Goal: Task Accomplishment & Management: Complete application form

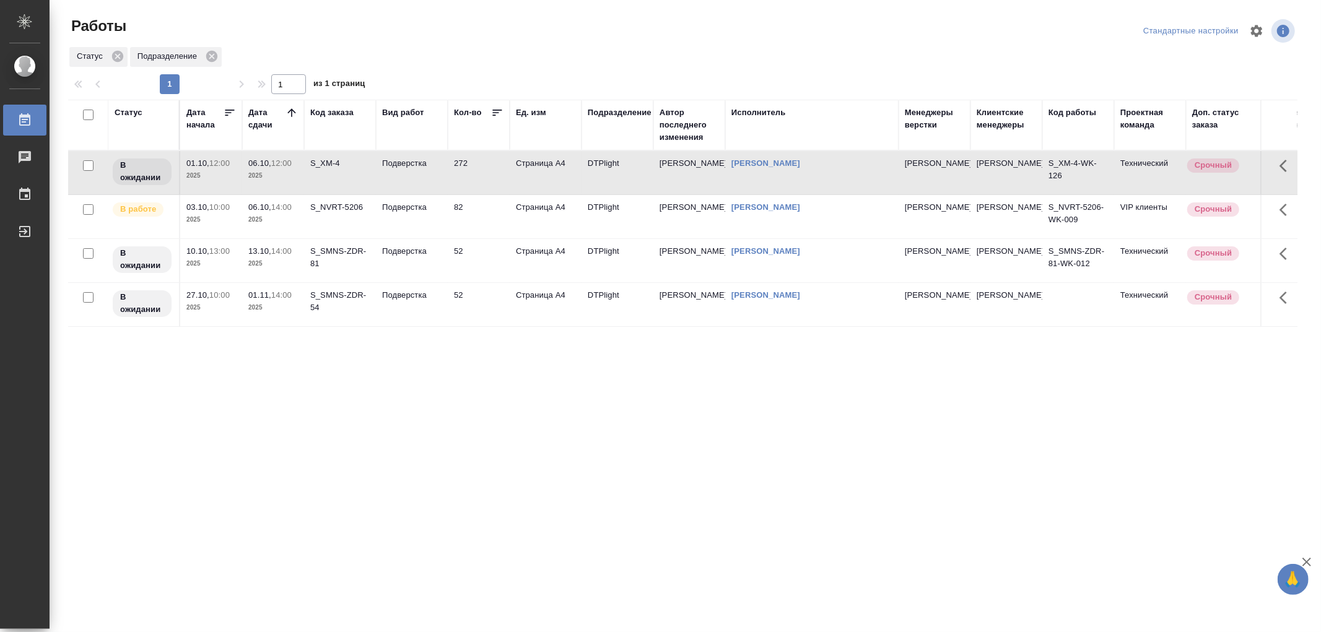
click at [436, 215] on td "Подверстка" at bounding box center [412, 216] width 72 height 43
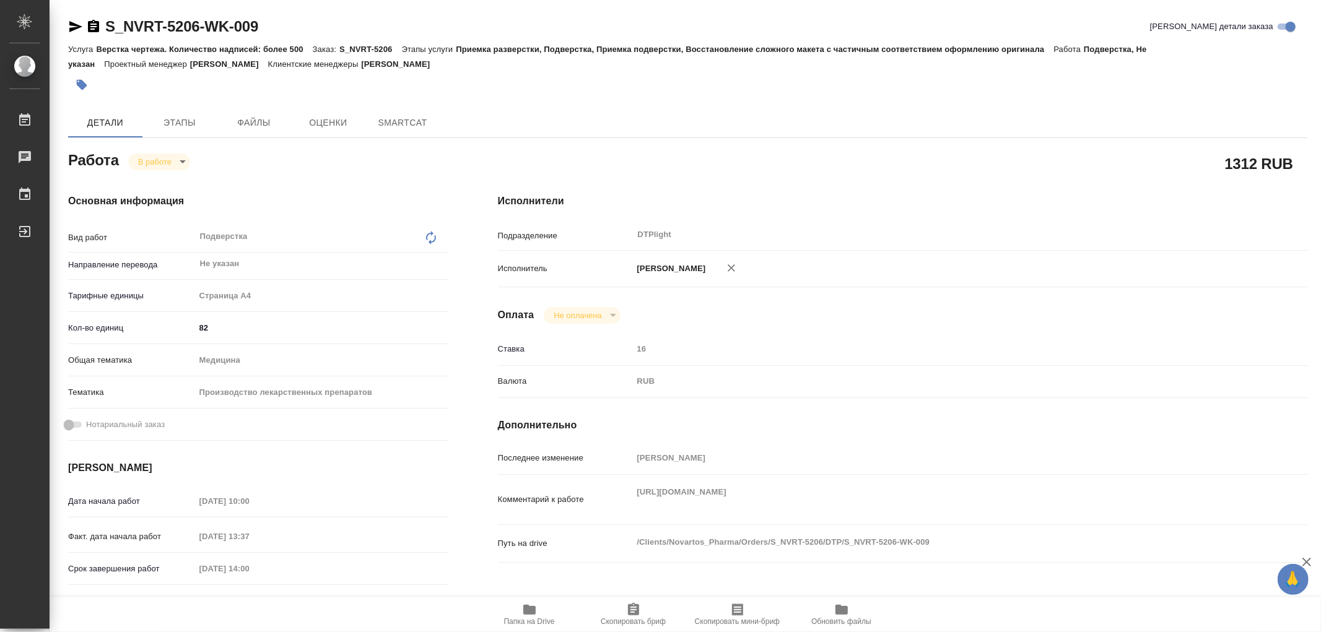
type textarea "x"
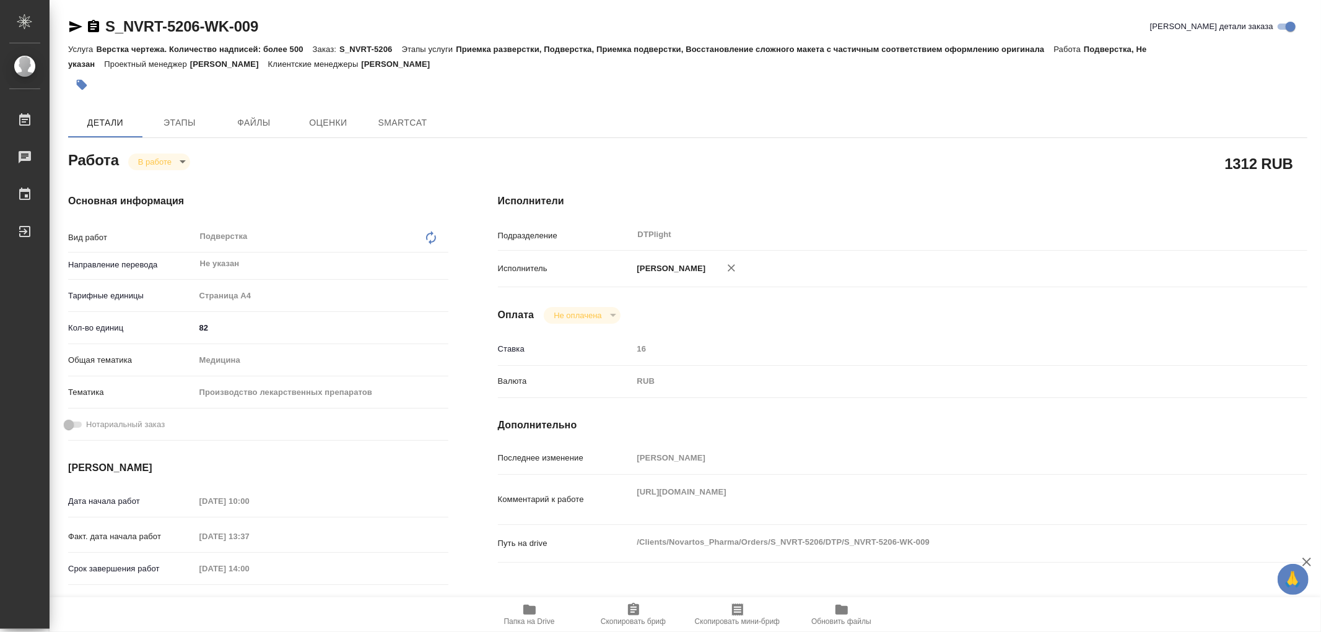
type textarea "x"
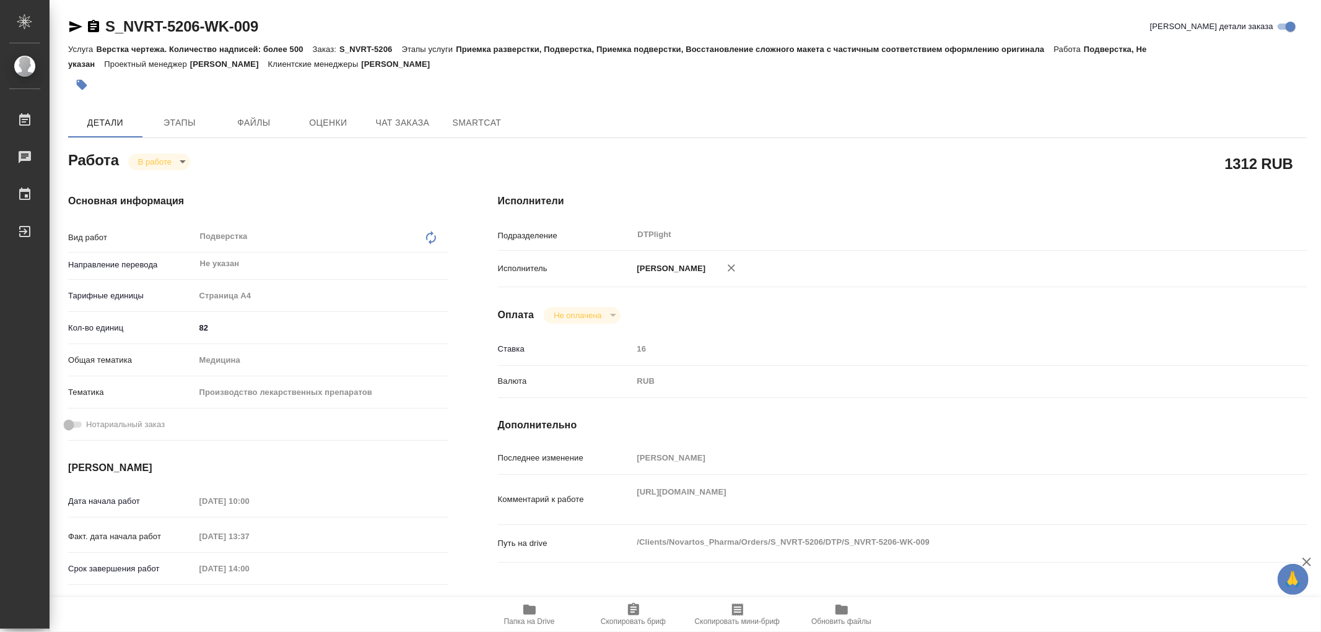
type textarea "x"
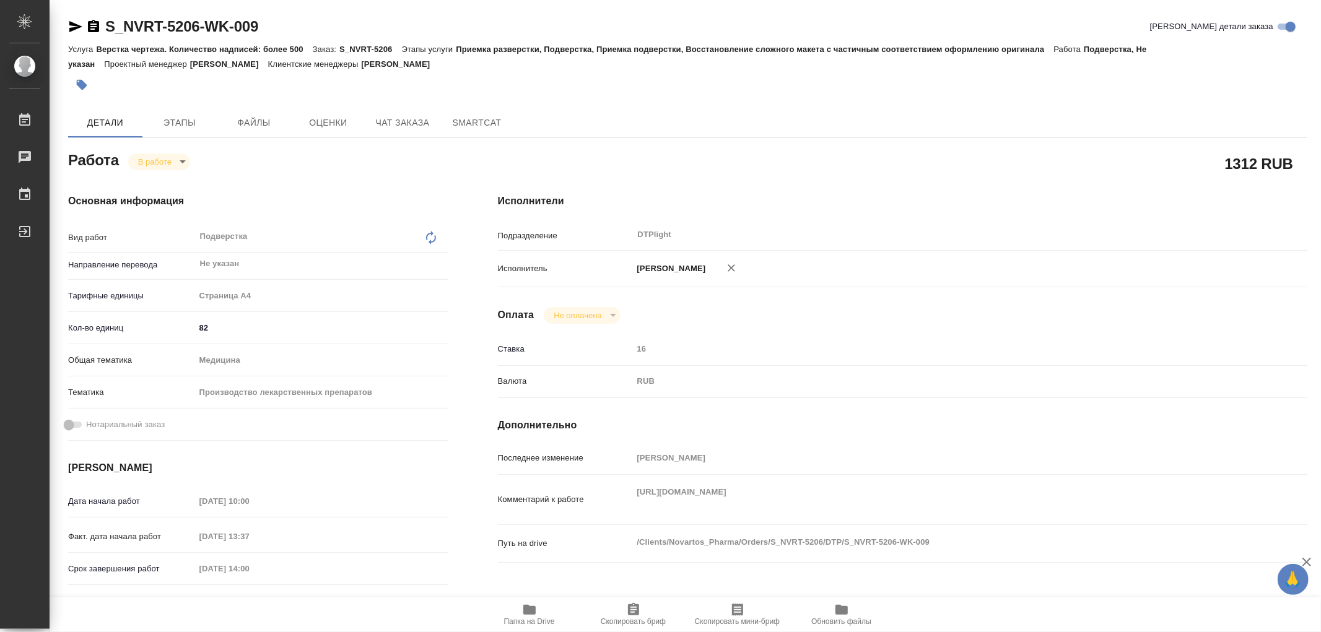
type textarea "x"
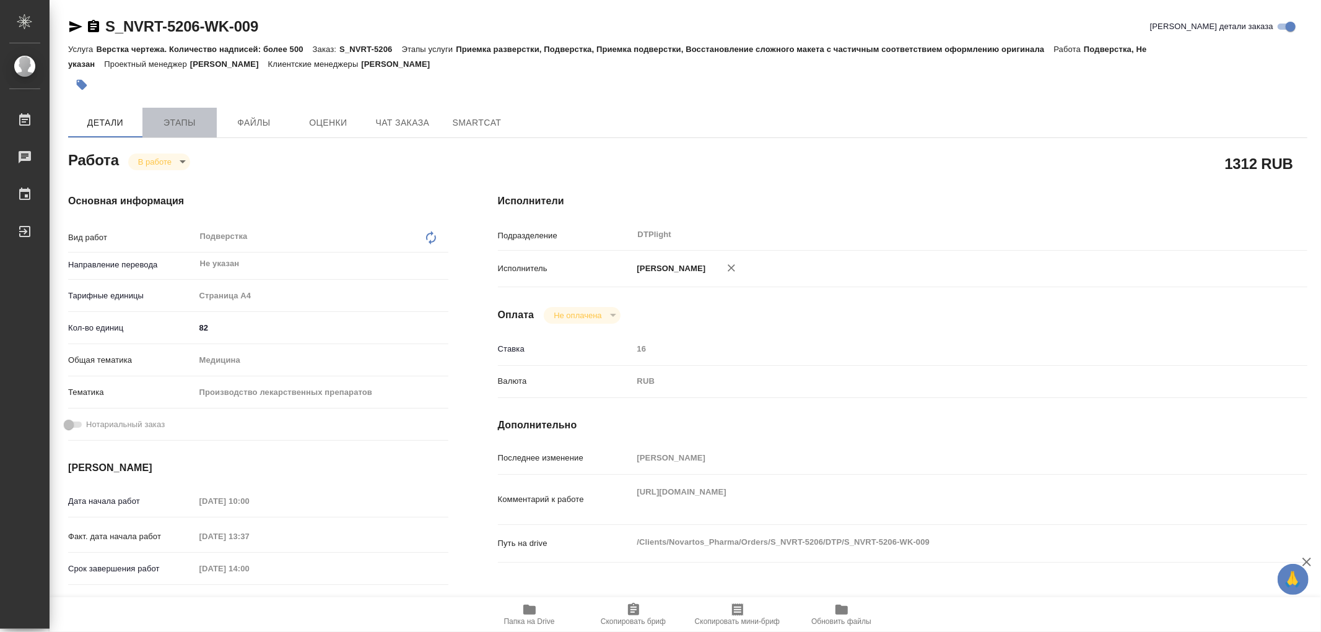
click at [192, 121] on span "Этапы" at bounding box center [179, 122] width 59 height 15
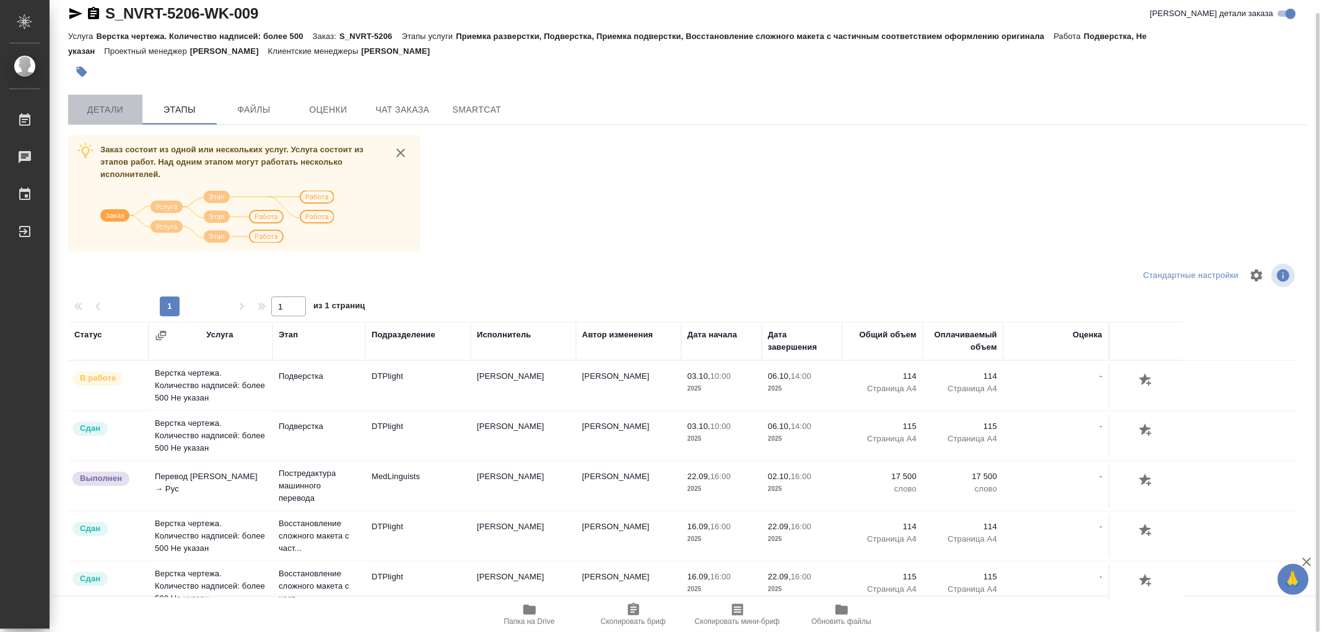
click at [103, 109] on span "Детали" at bounding box center [105, 109] width 59 height 15
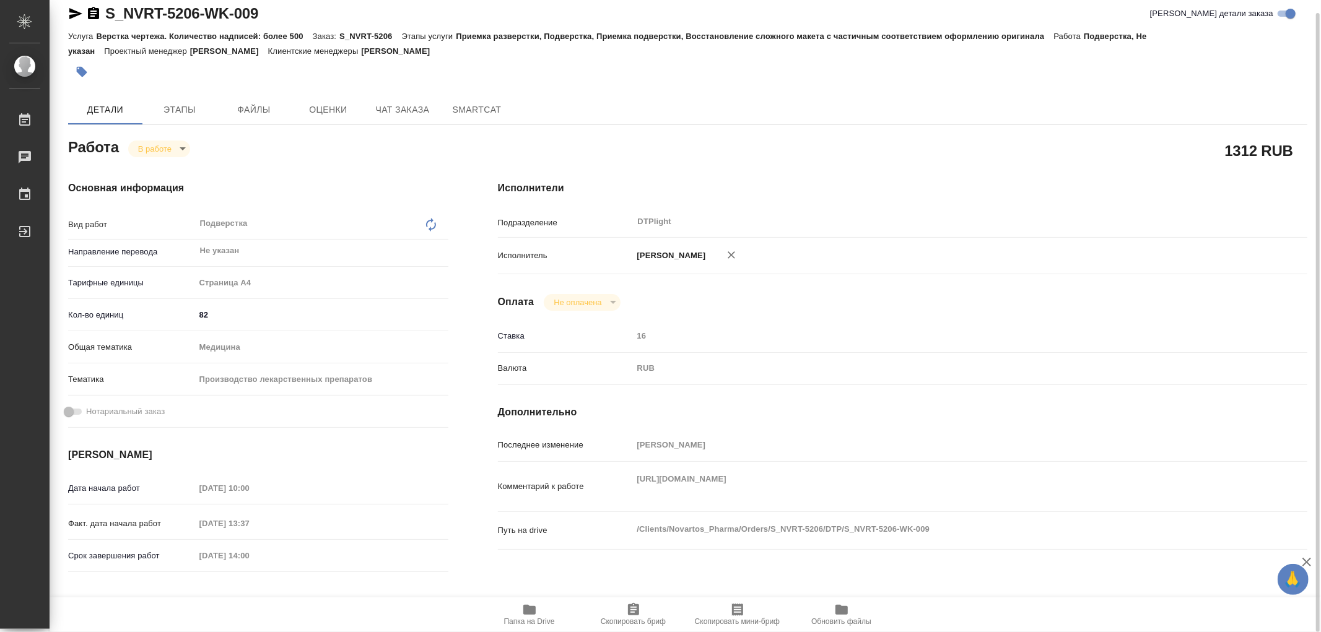
type textarea "x"
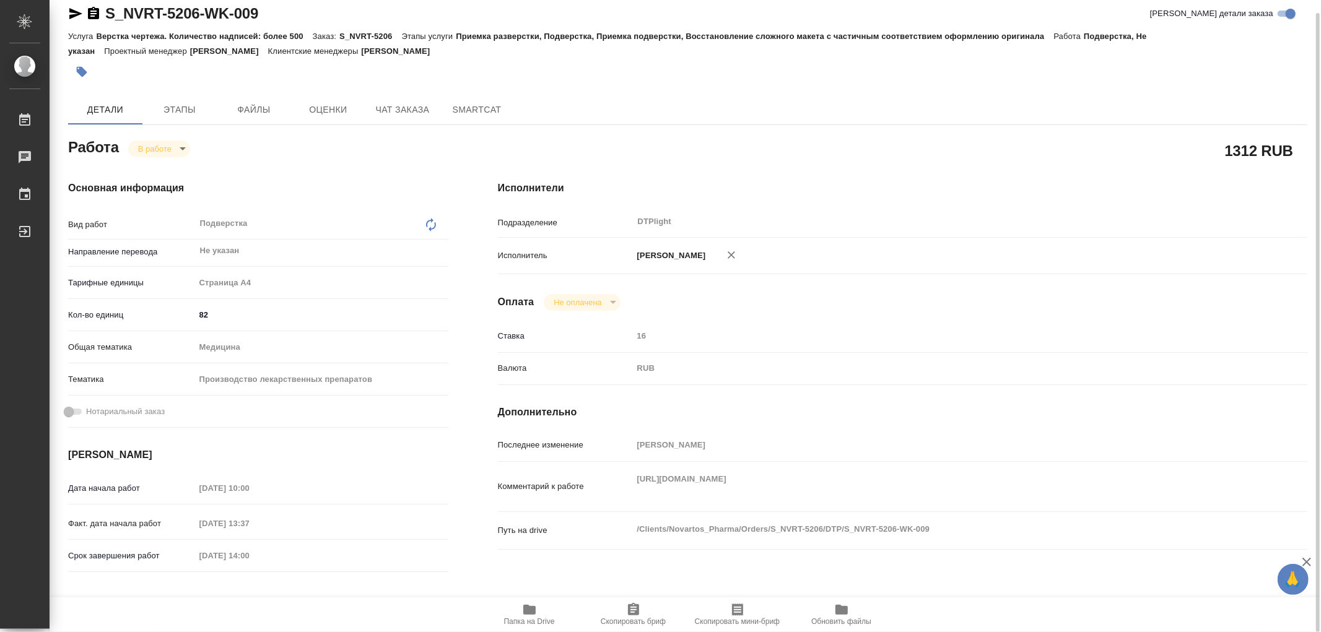
type textarea "x"
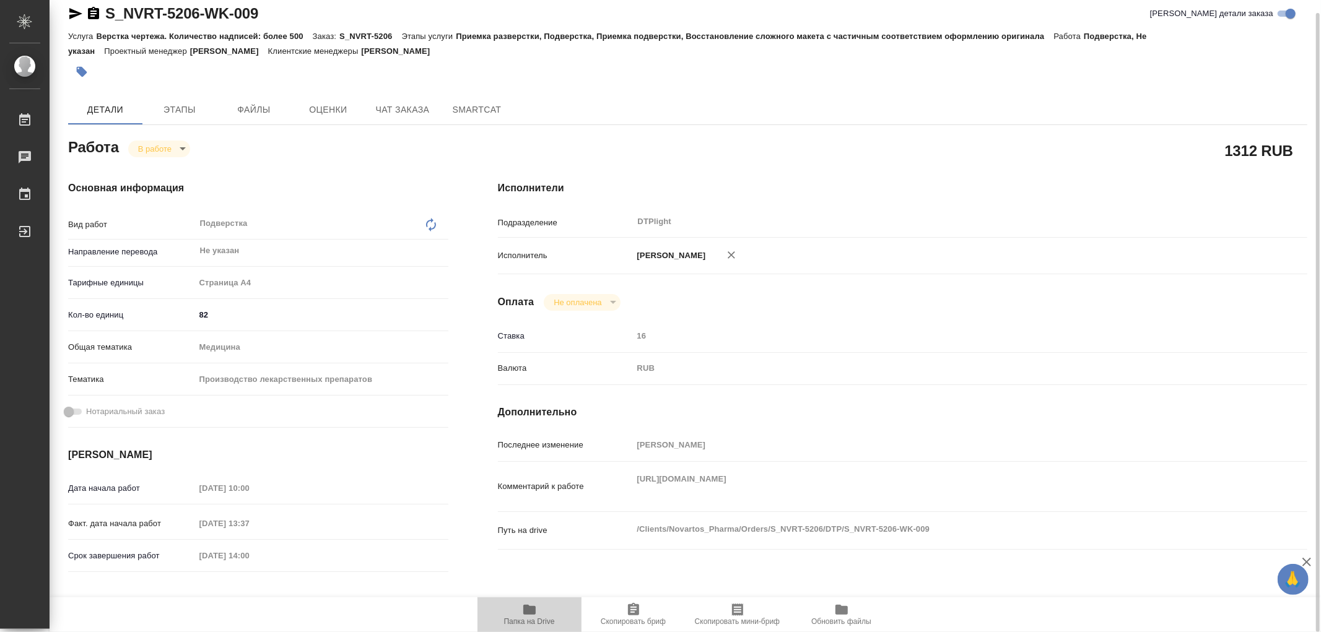
click at [528, 615] on icon "button" at bounding box center [529, 609] width 15 height 15
click at [178, 131] on div "Работа В работе inProgress" at bounding box center [258, 150] width 430 height 80
click at [180, 115] on span "Этапы" at bounding box center [179, 109] width 59 height 15
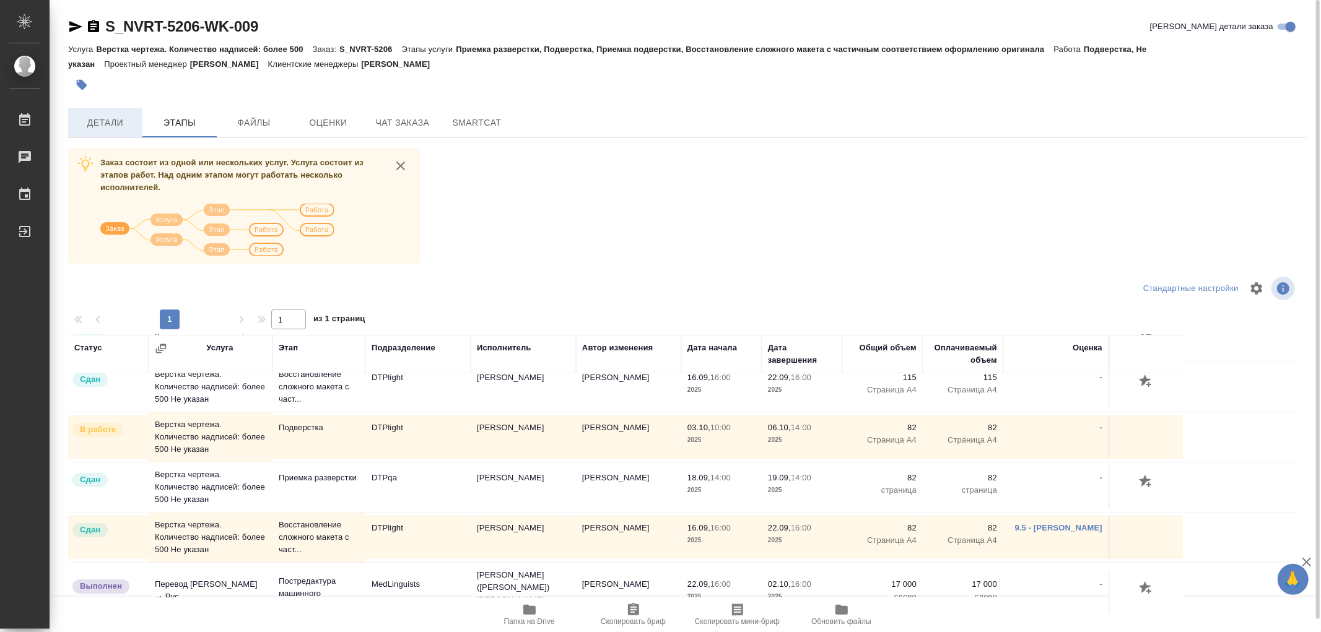
click at [114, 119] on span "Детали" at bounding box center [105, 122] width 59 height 15
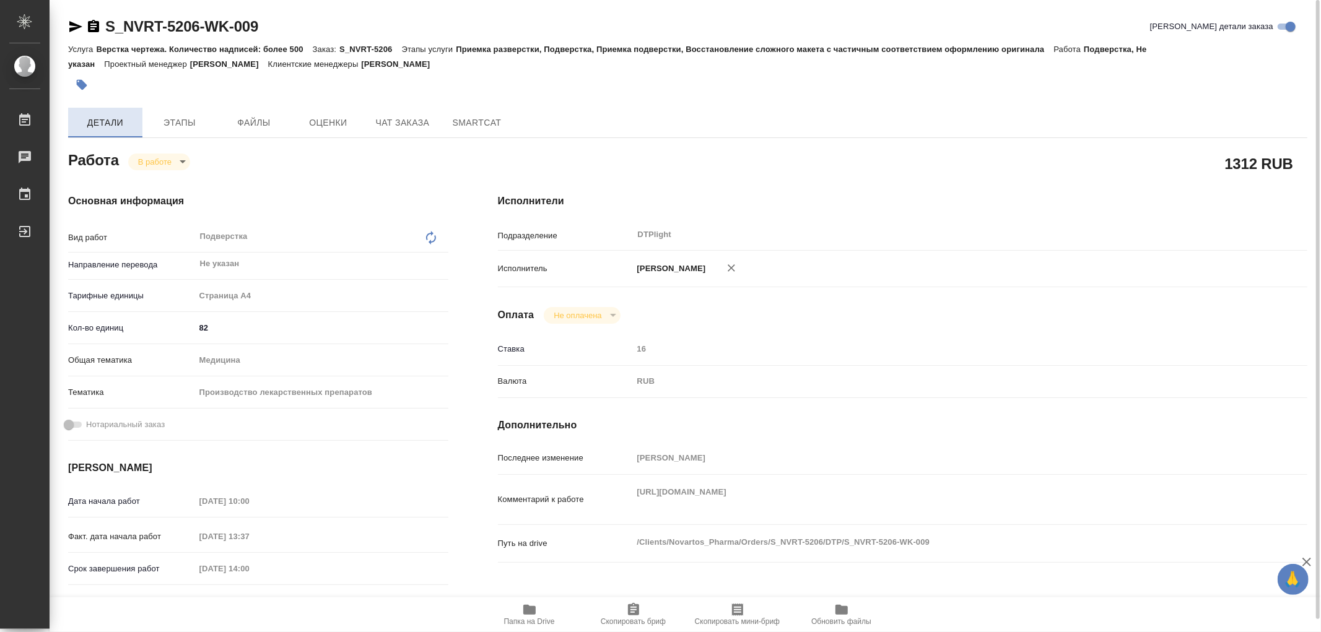
type textarea "x"
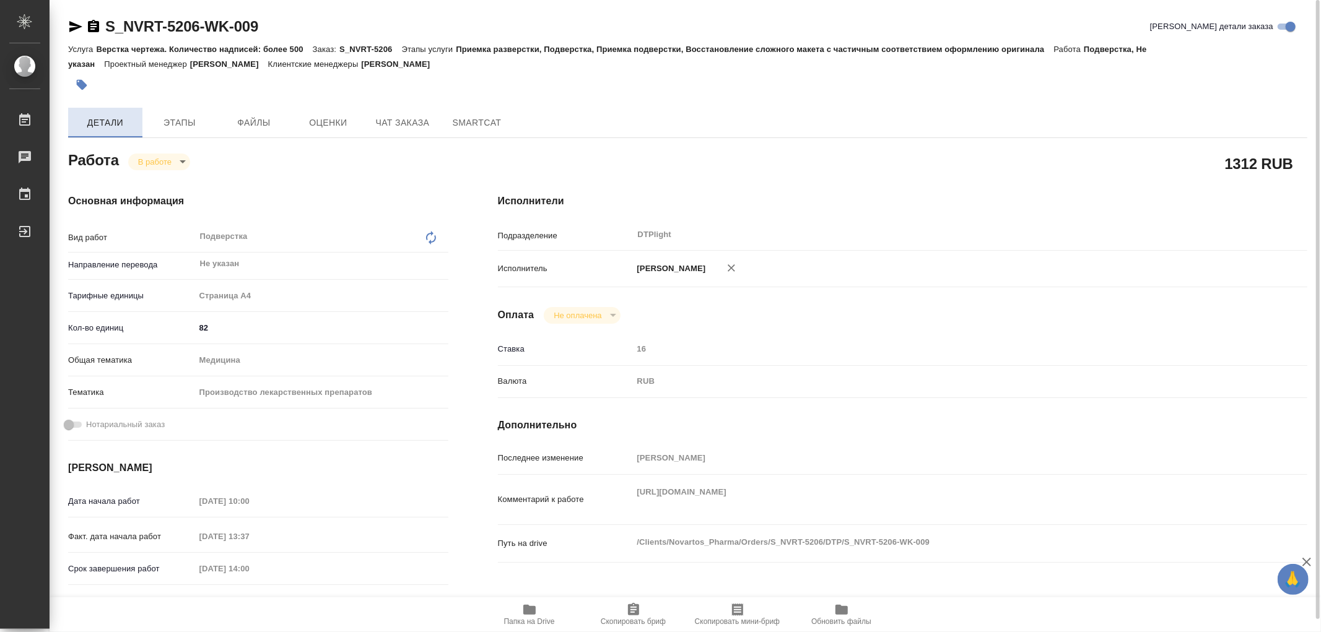
type textarea "x"
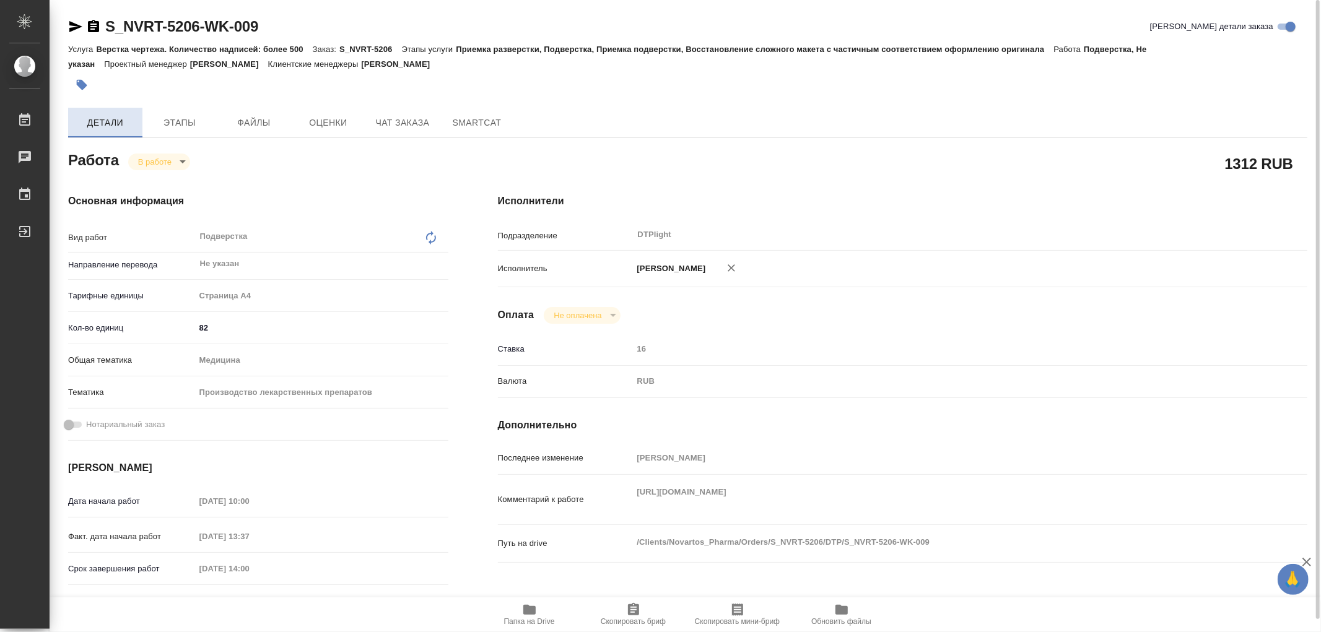
type textarea "x"
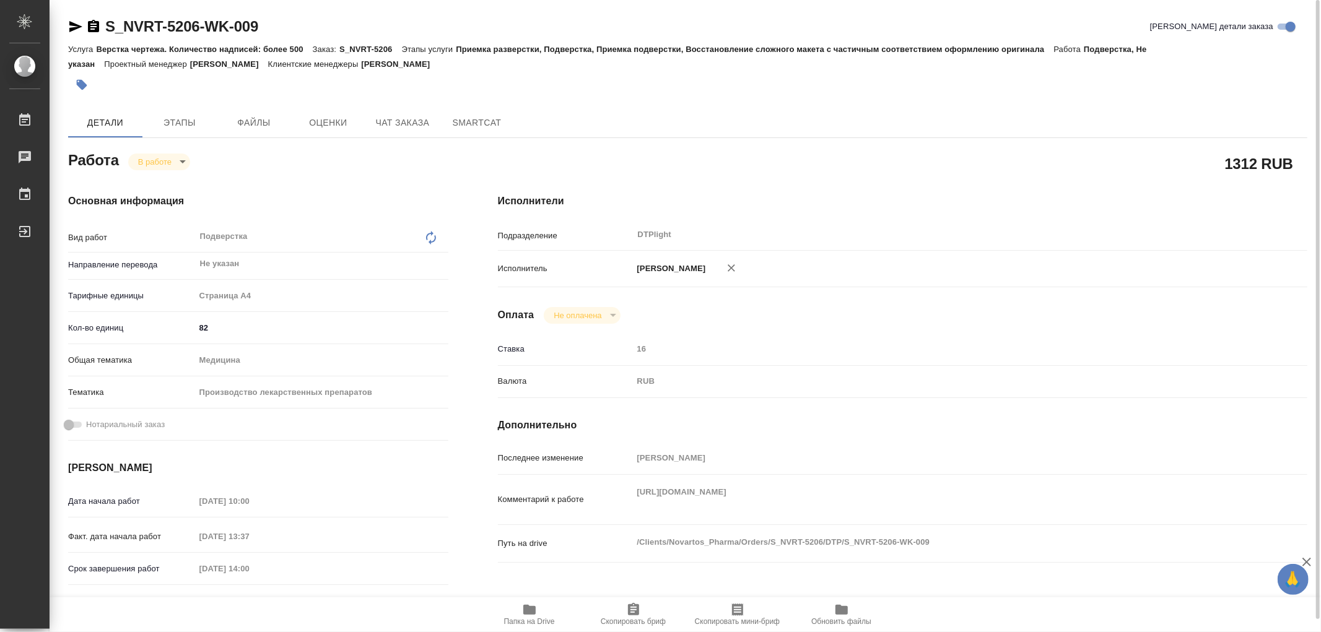
type textarea "x"
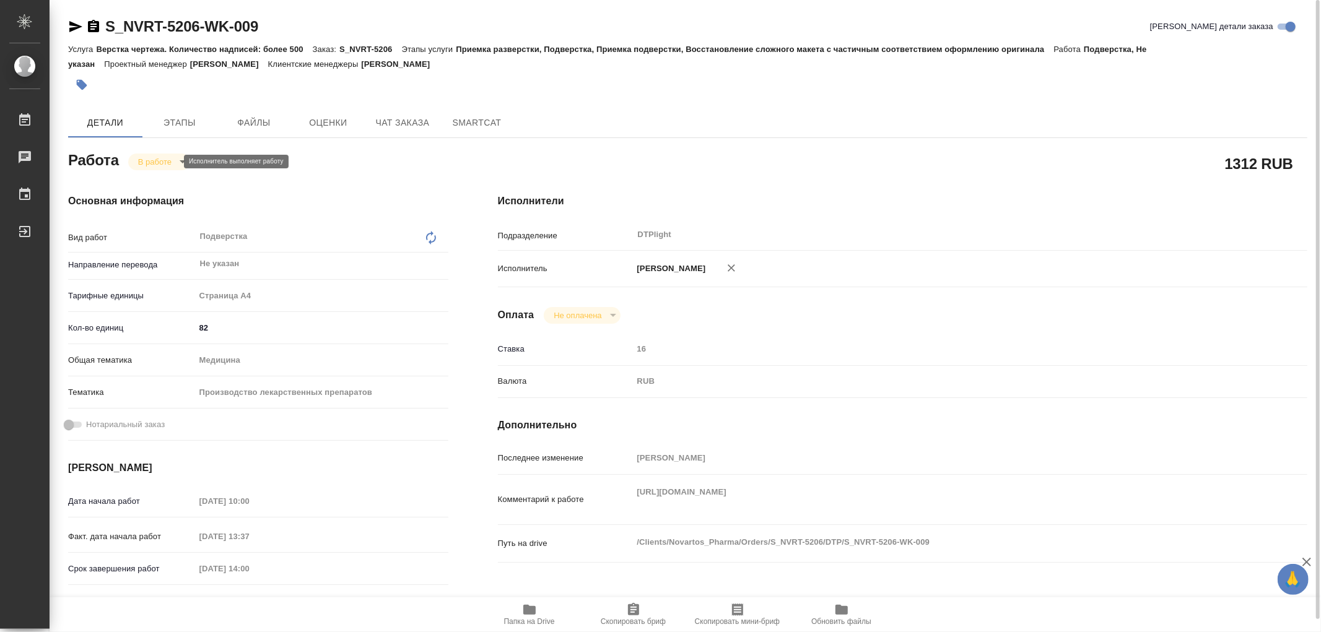
click at [146, 159] on body "🙏 .cls-1 fill:#fff; AWATERA Работы 0 Чаты График Выйти S_NVRT-5206-WK-009 Кратк…" at bounding box center [660, 316] width 1321 height 632
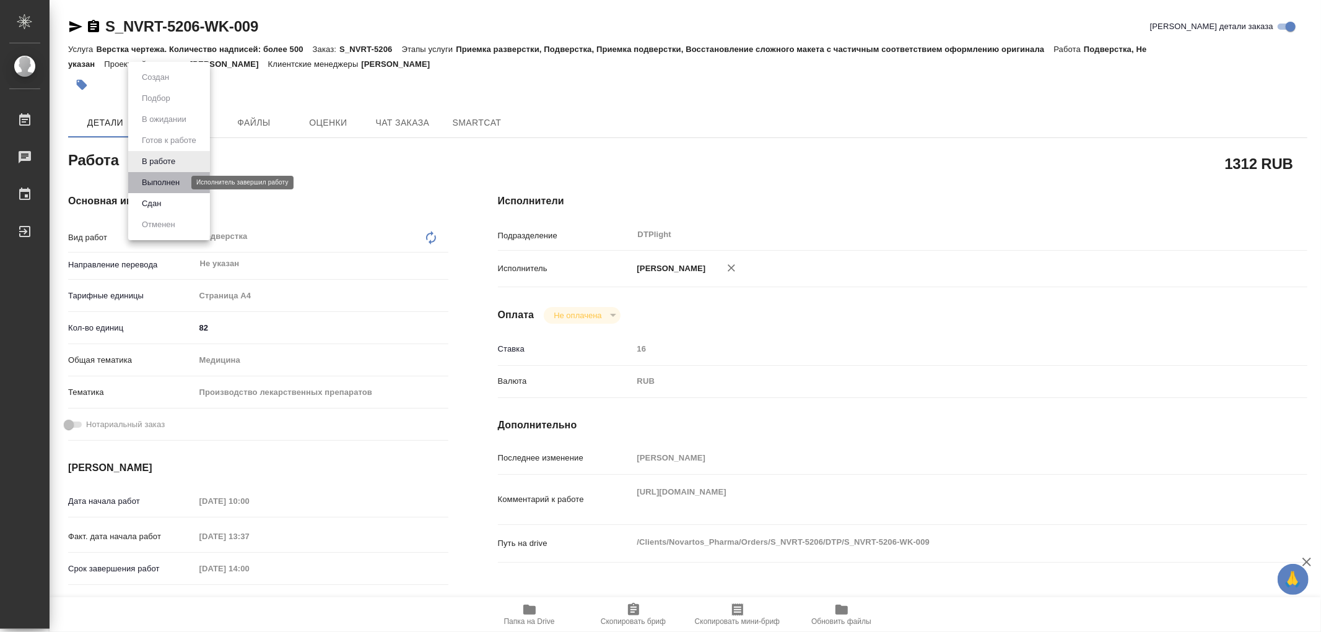
click at [158, 180] on button "Выполнен" at bounding box center [160, 183] width 45 height 14
type textarea "x"
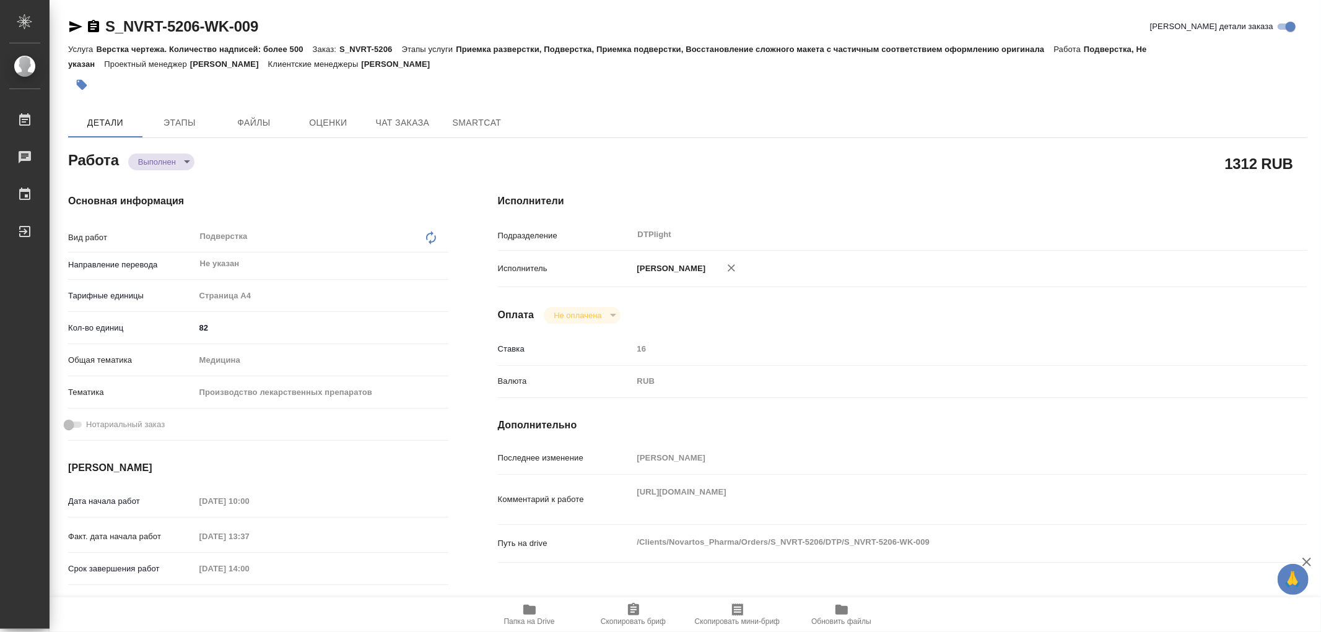
type textarea "x"
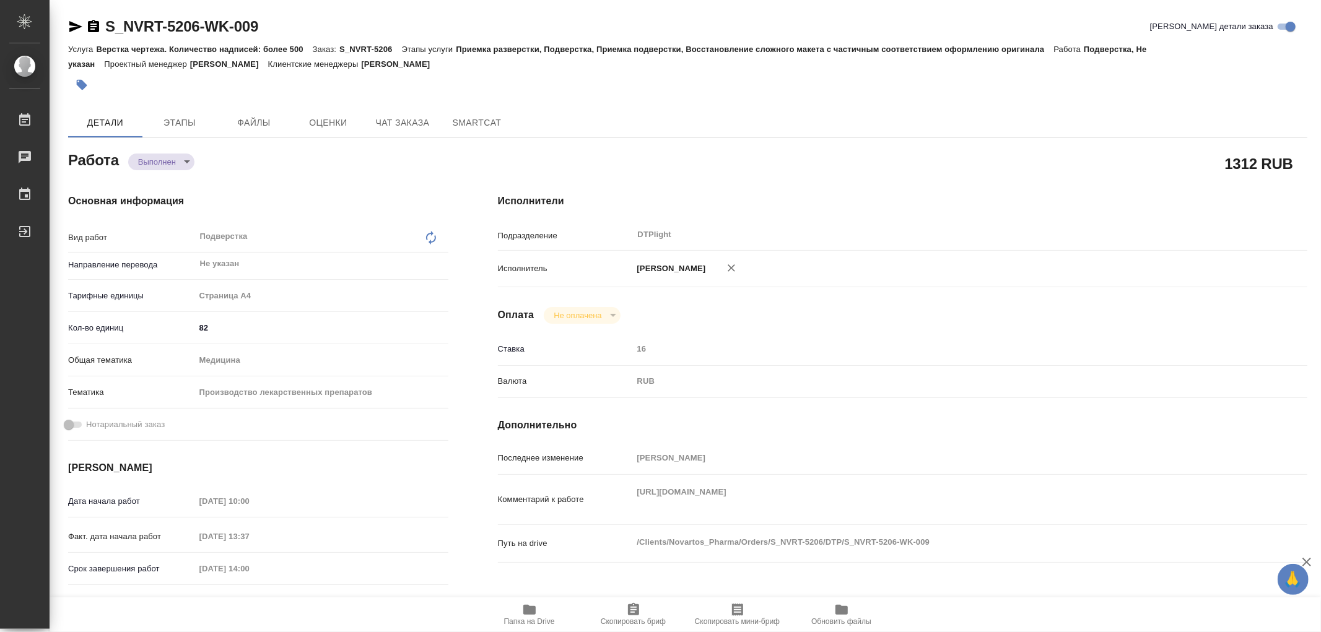
type textarea "x"
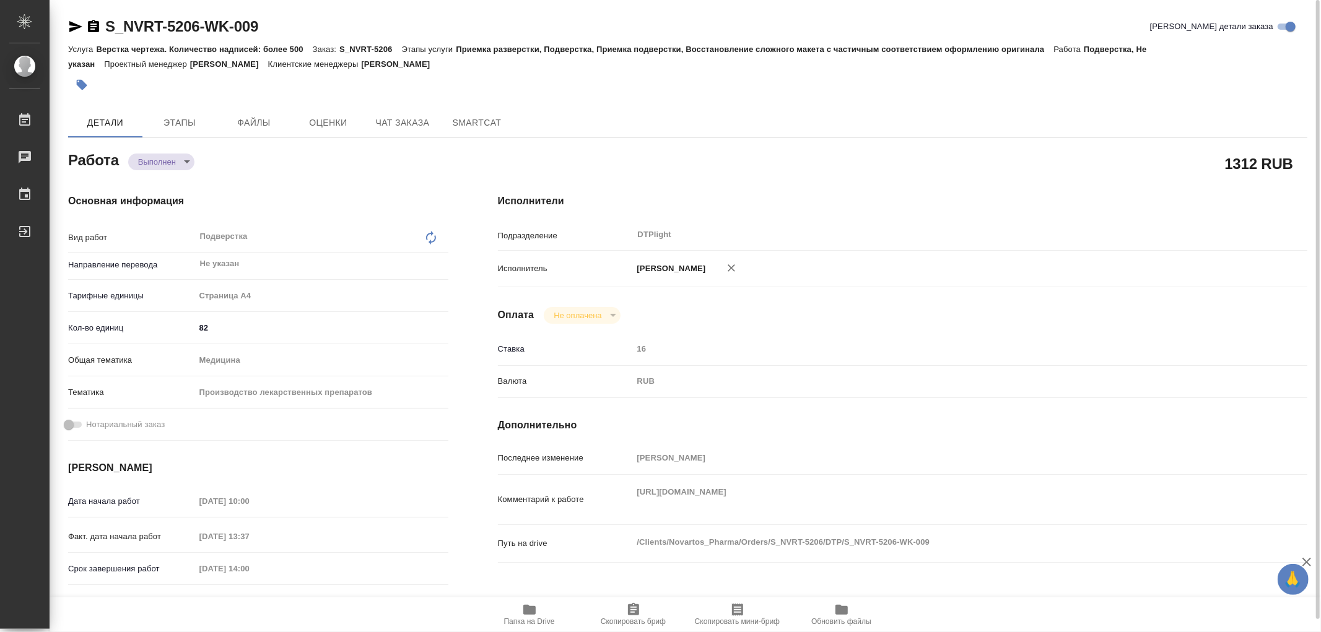
type textarea "x"
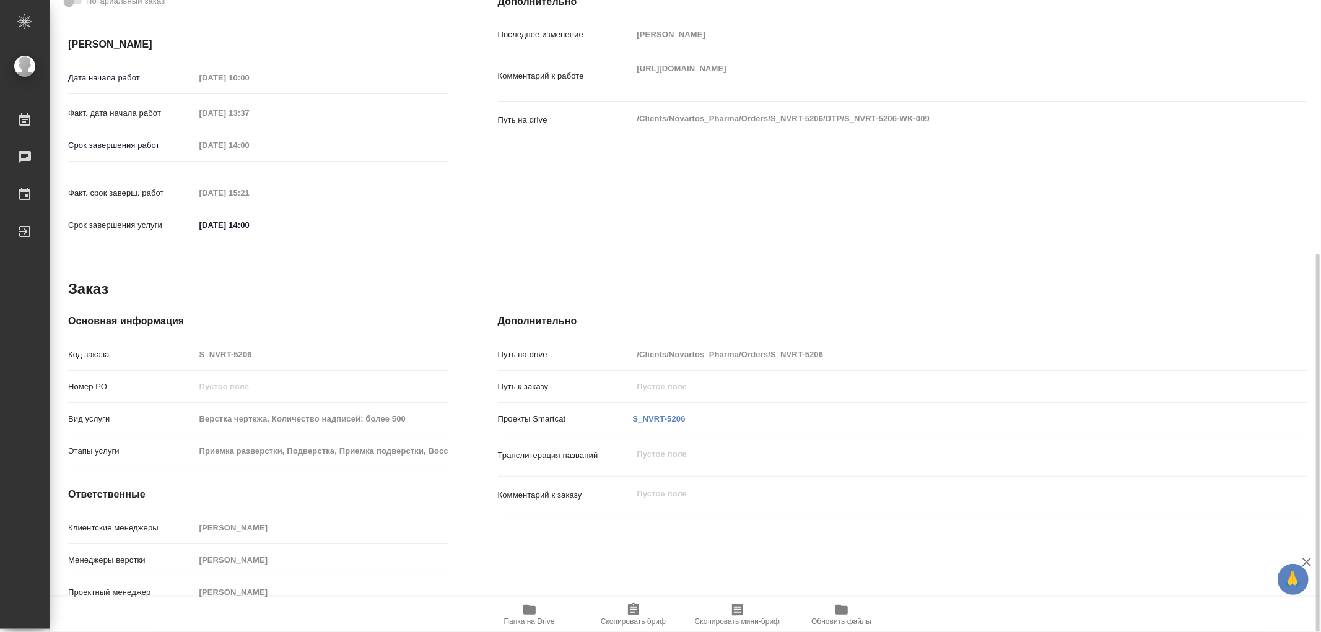
type textarea "x"
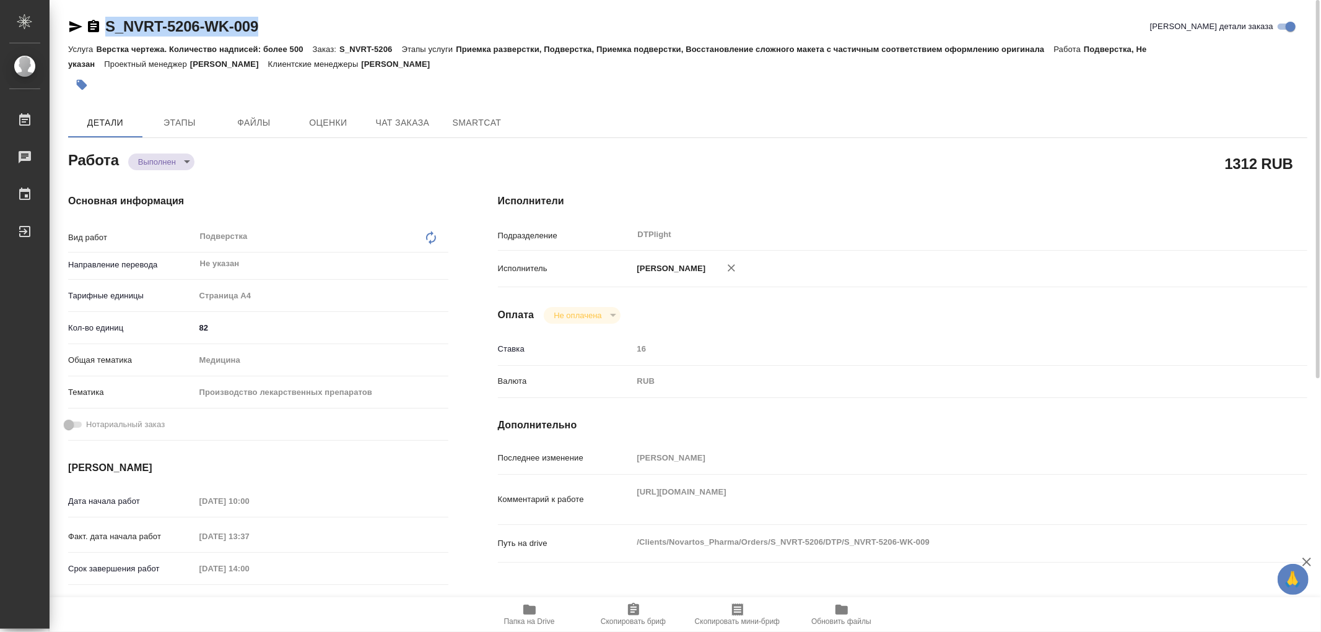
drag, startPoint x: 261, startPoint y: 31, endPoint x: 104, endPoint y: 24, distance: 156.8
click at [104, 24] on div "S_NVRT-5206-WK-009 Кратко детали заказа" at bounding box center [687, 27] width 1239 height 20
copy link "S_NVRT-5206-WK-009"
